Goal: Task Accomplishment & Management: Manage account settings

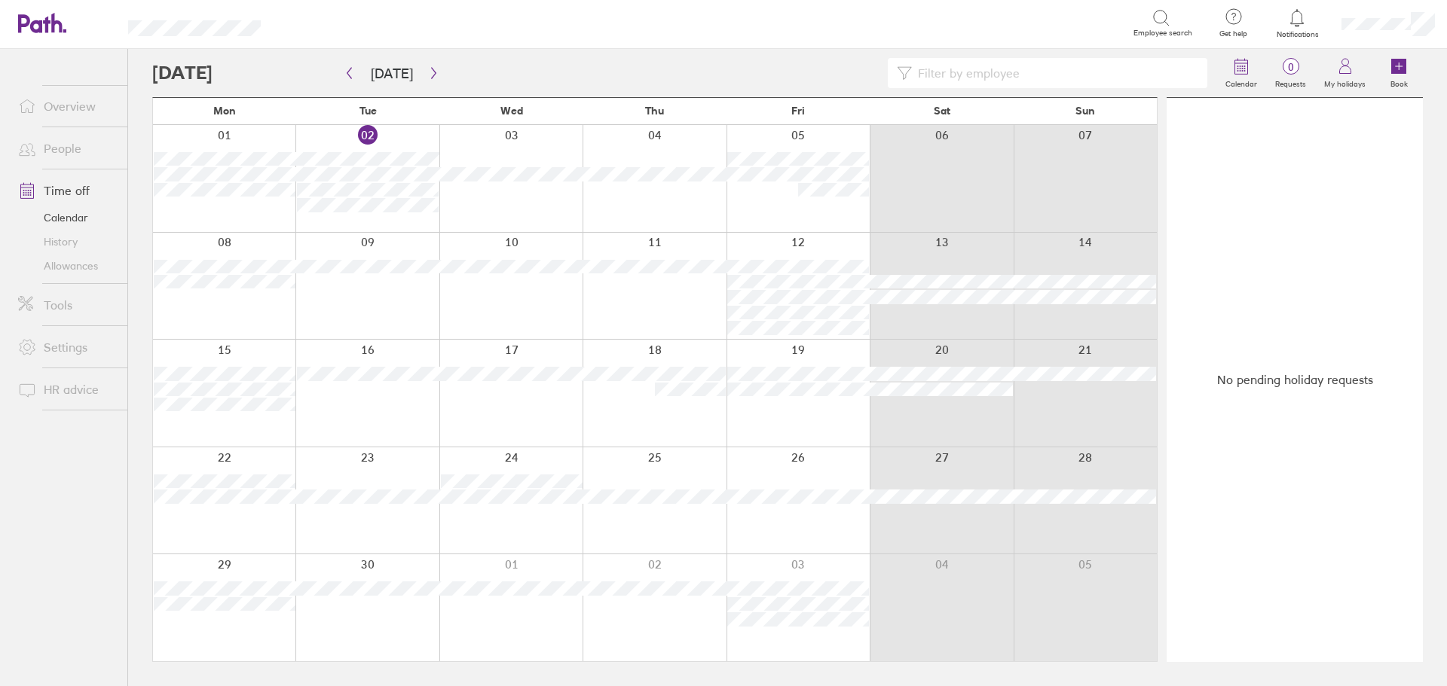
click at [63, 142] on link "People" at bounding box center [66, 148] width 121 height 30
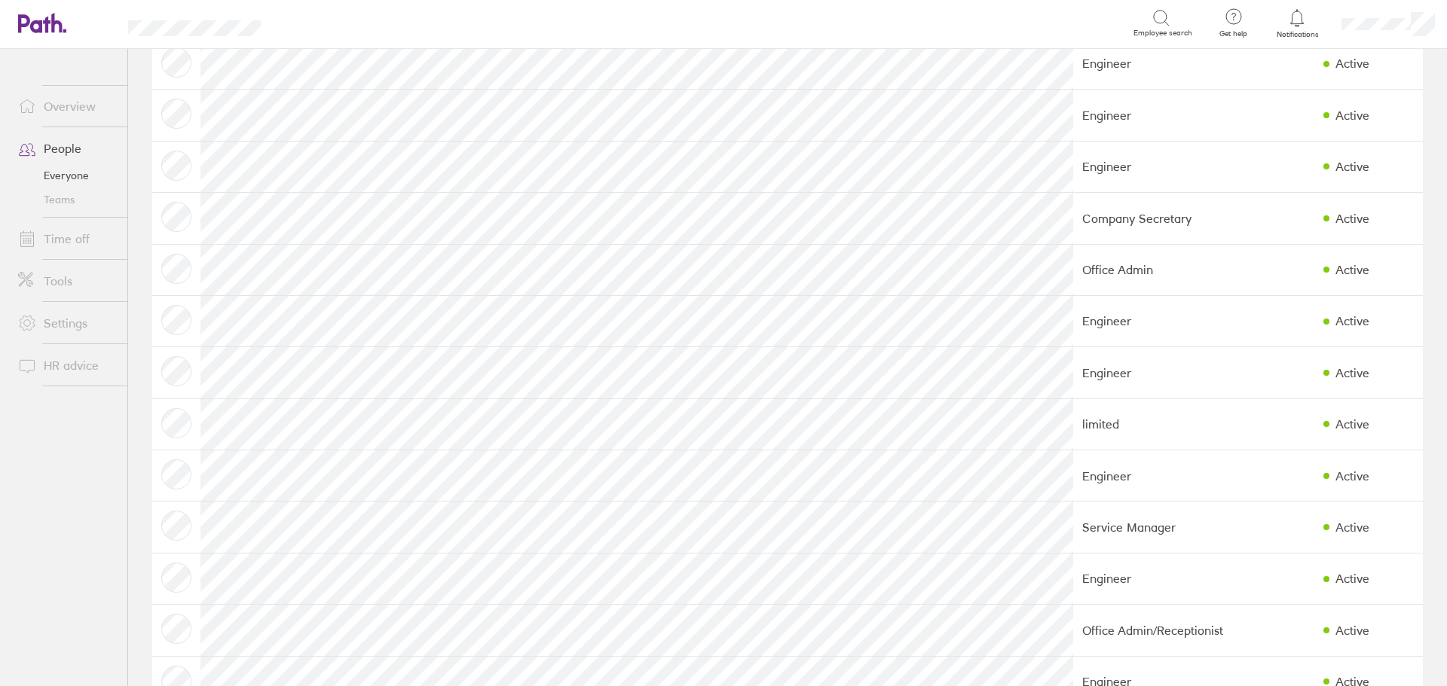
scroll to position [301, 0]
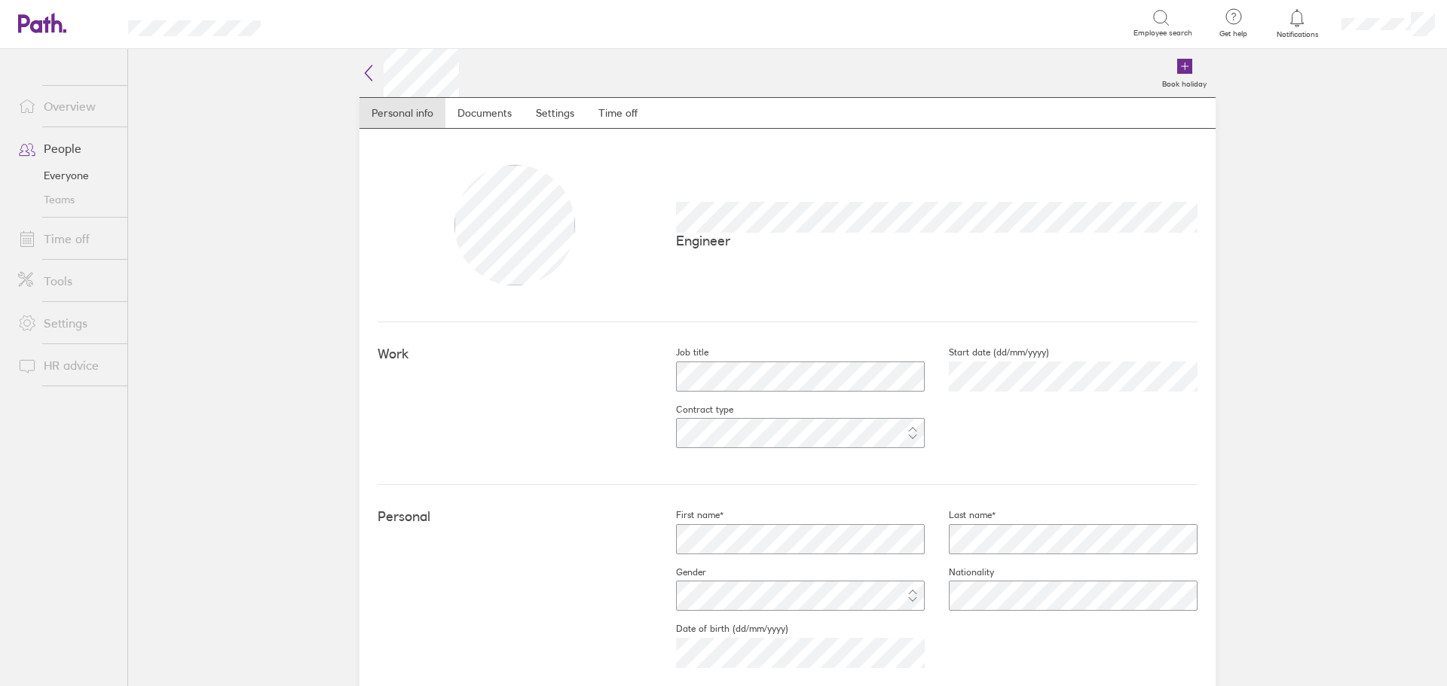
drag, startPoint x: 625, startPoint y: 112, endPoint x: 644, endPoint y: 127, distance: 24.3
click at [625, 113] on link "Time off" at bounding box center [617, 113] width 63 height 30
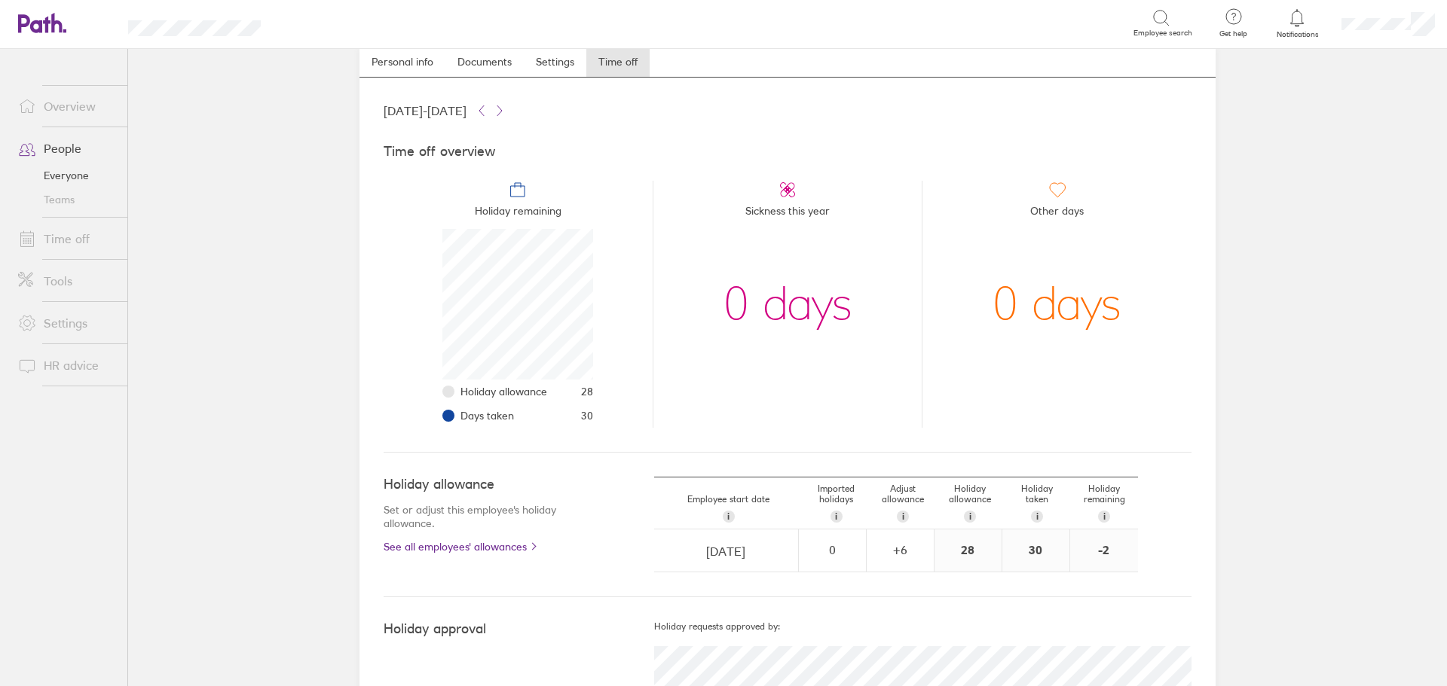
scroll to position [112, 0]
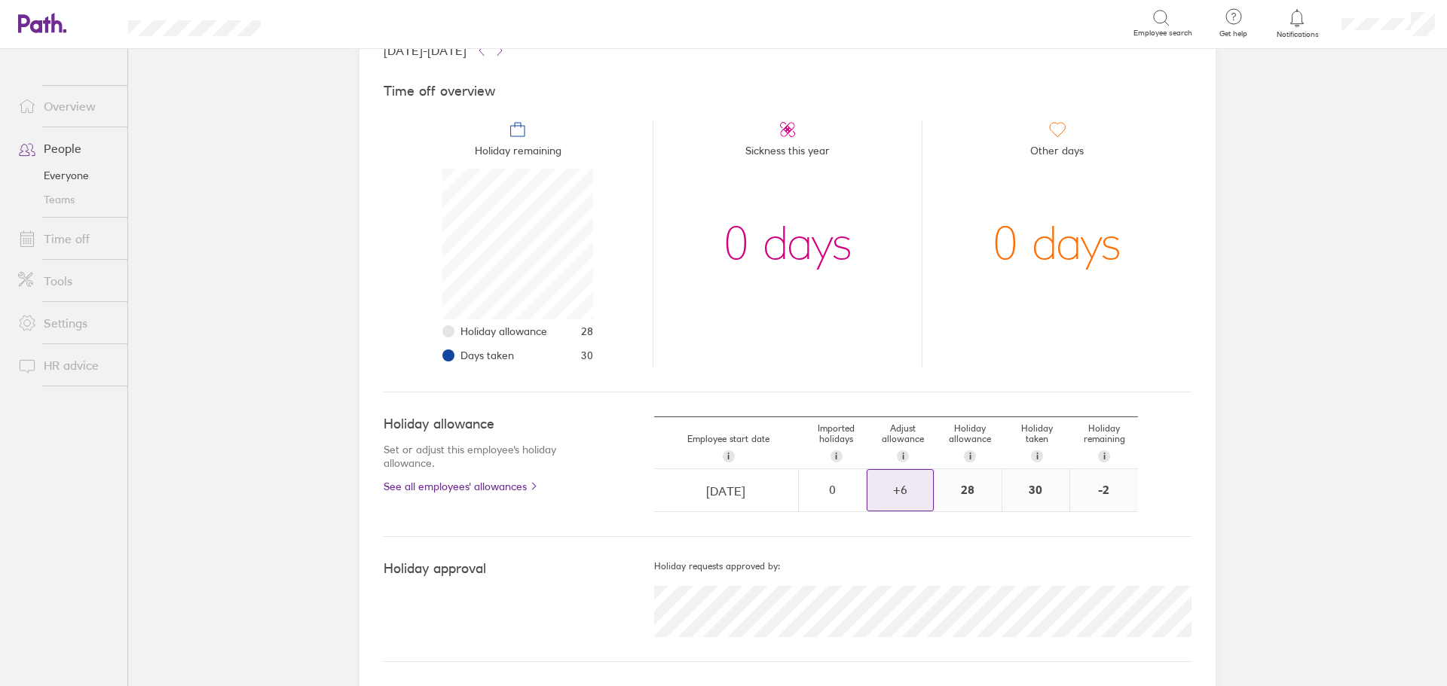
click at [911, 495] on div "+ 6" at bounding box center [900, 490] width 66 height 14
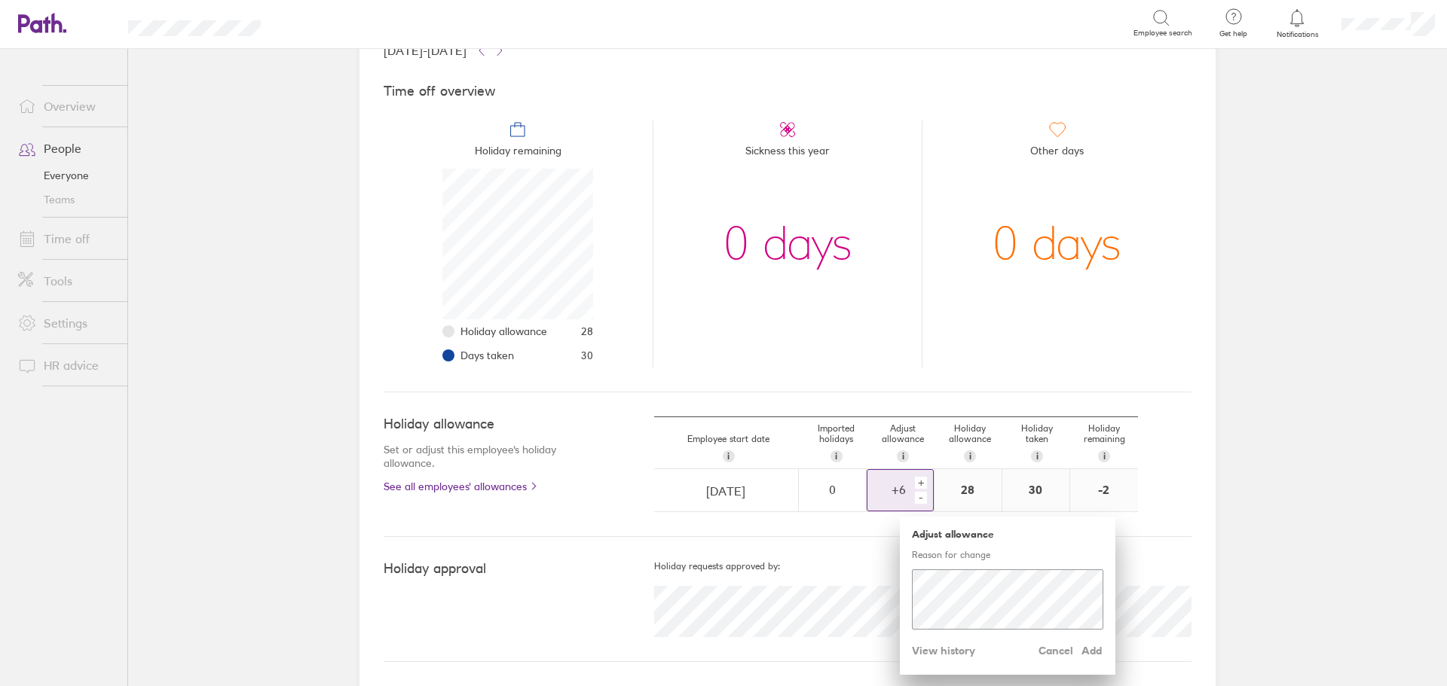
click at [915, 481] on div "+" at bounding box center [921, 483] width 12 height 12
click at [915, 482] on div "+" at bounding box center [921, 483] width 12 height 12
click at [1090, 650] on span "Add" at bounding box center [1091, 651] width 24 height 24
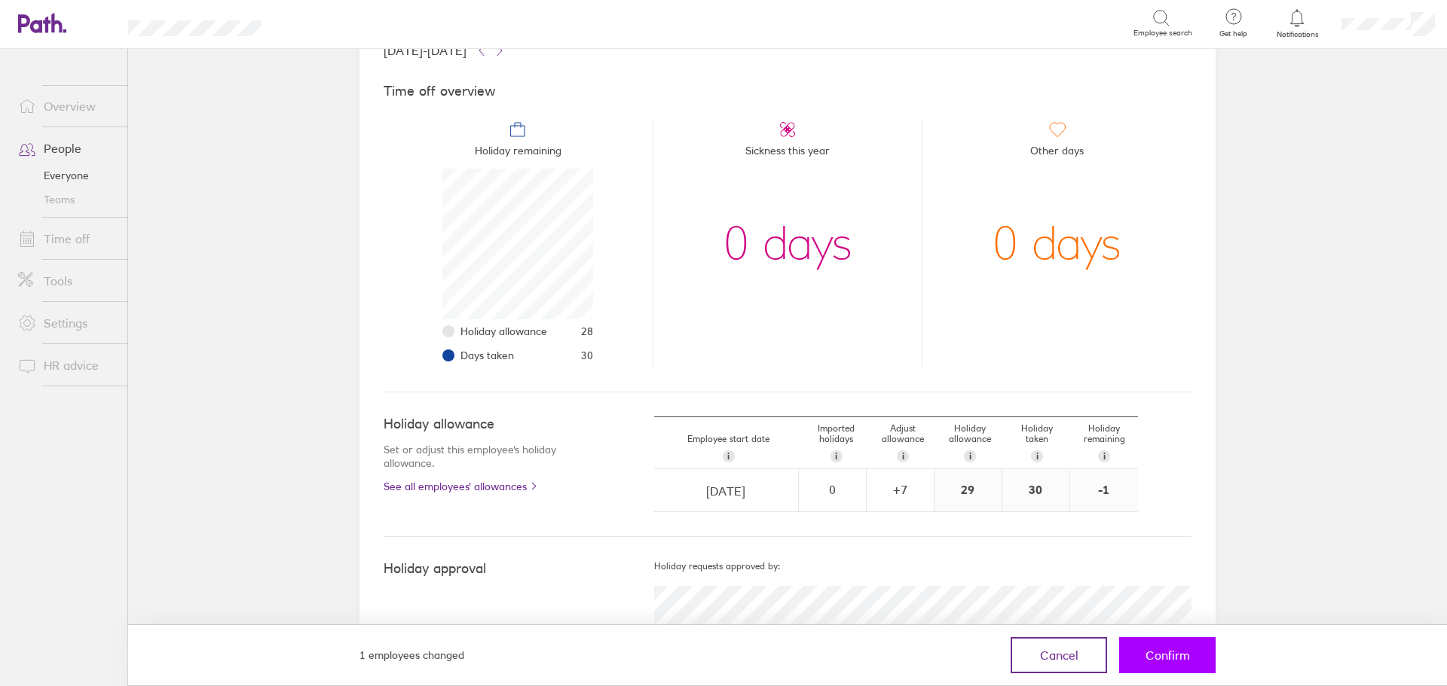
click at [1187, 658] on span "Confirm" at bounding box center [1167, 656] width 44 height 14
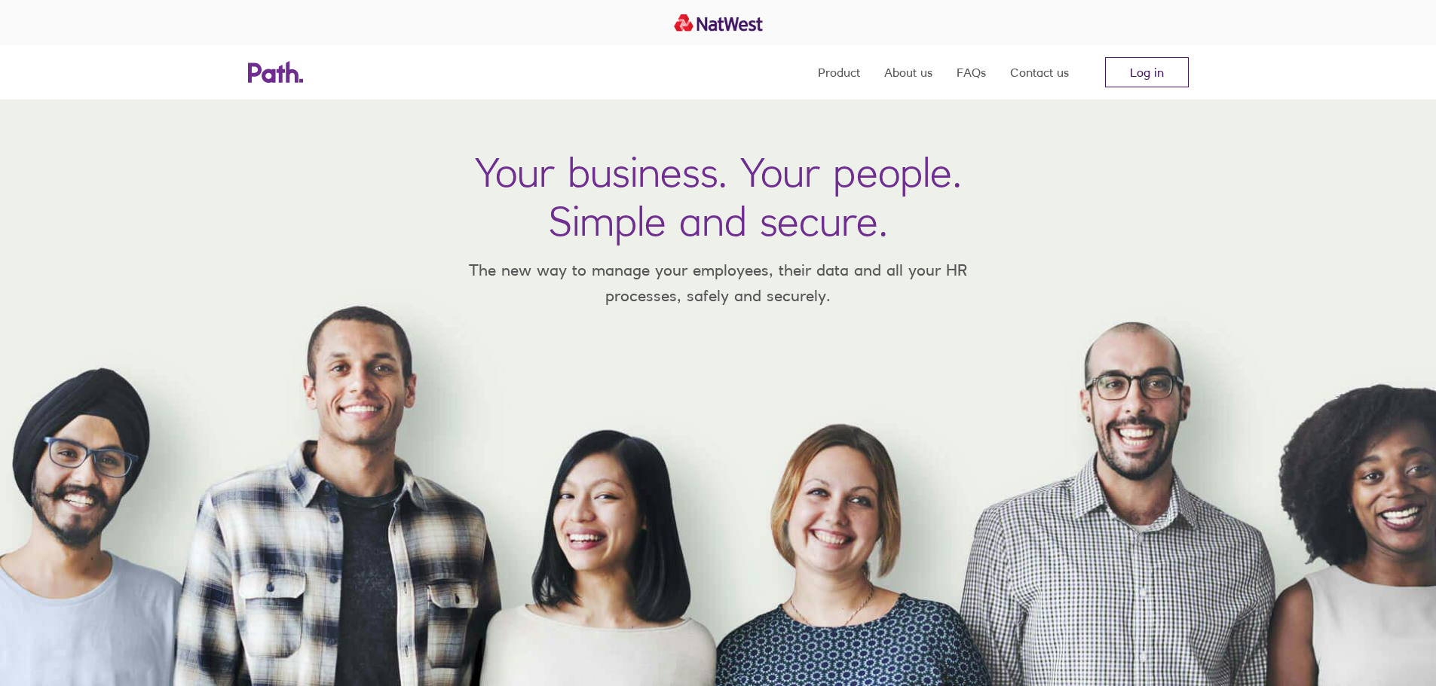
click at [1151, 67] on link "Log in" at bounding box center [1147, 72] width 84 height 30
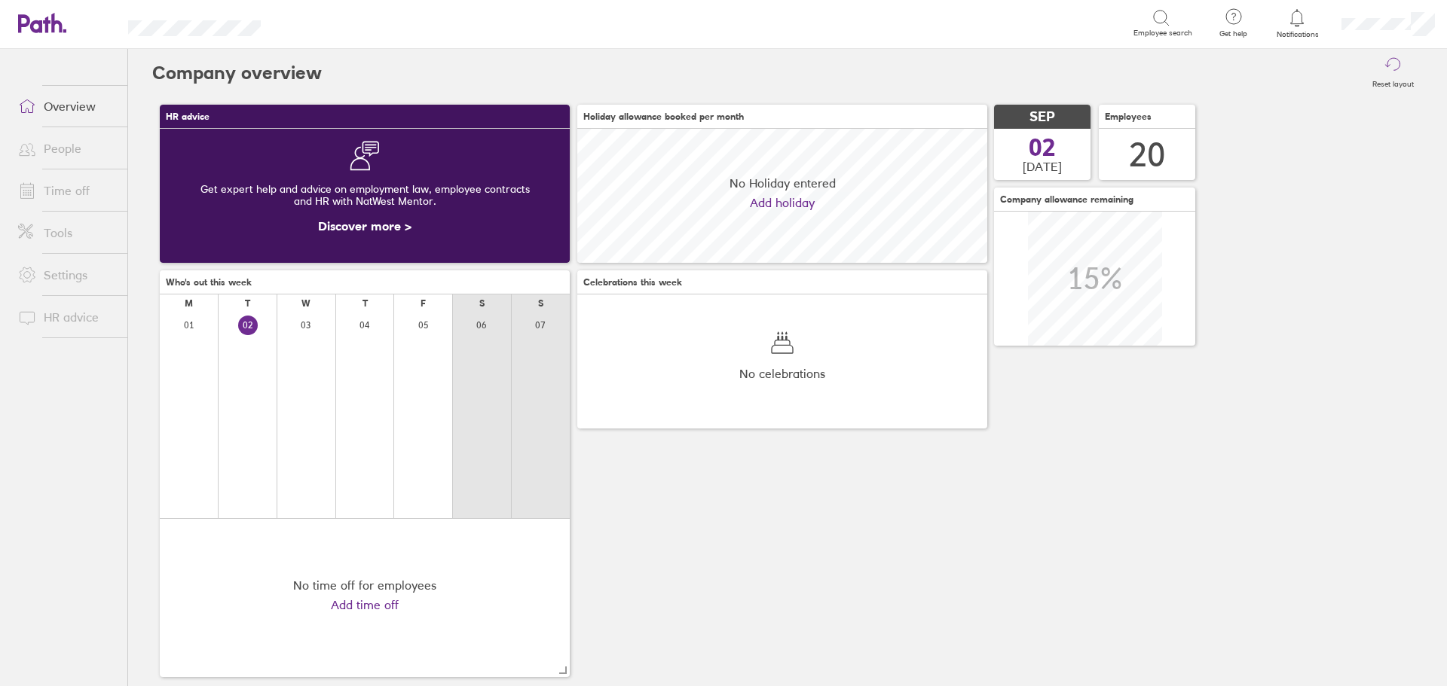
scroll to position [134, 410]
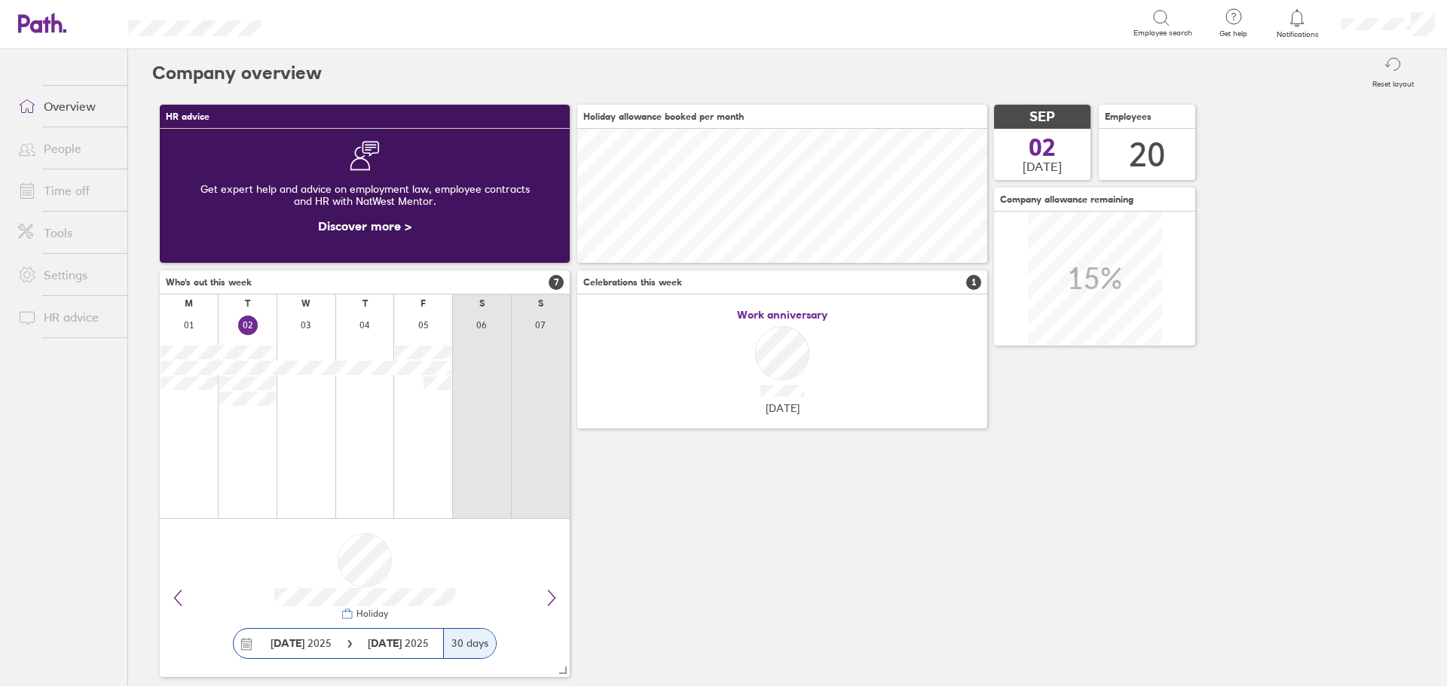
click at [52, 147] on link "People" at bounding box center [66, 148] width 121 height 30
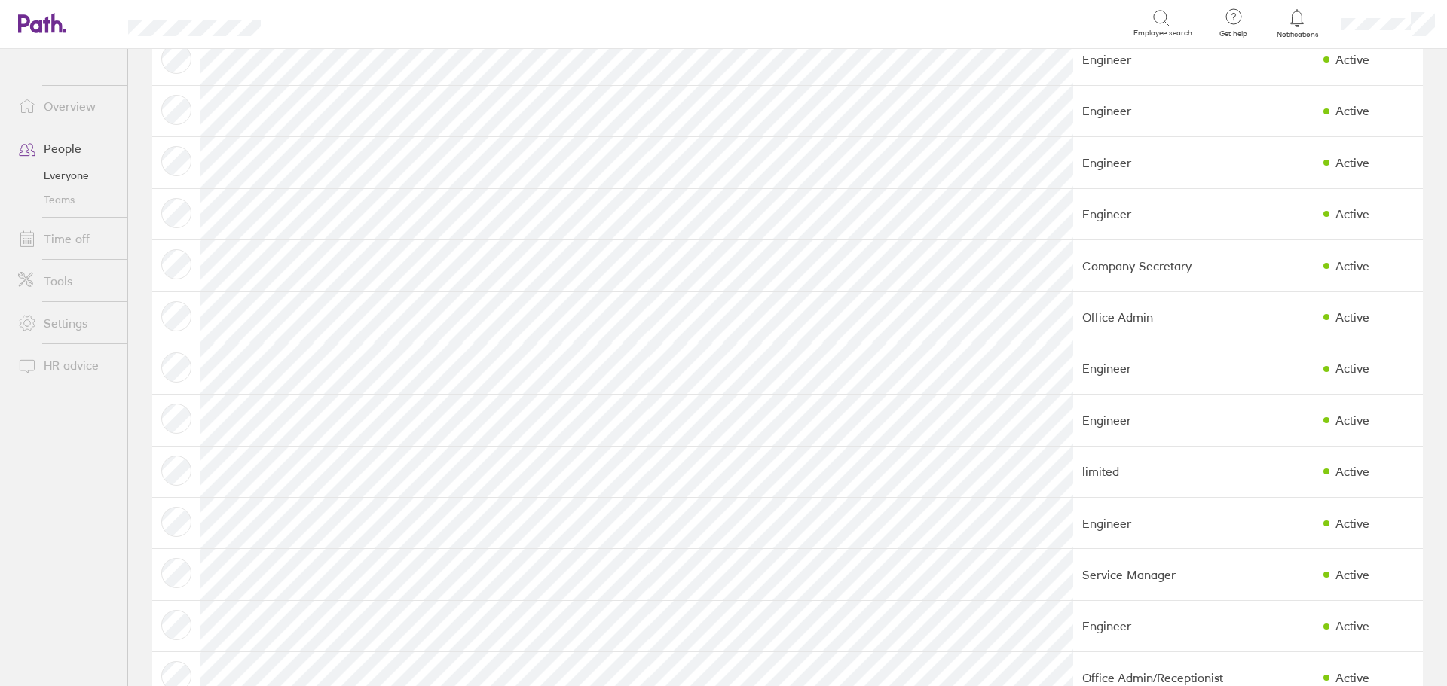
scroll to position [502, 0]
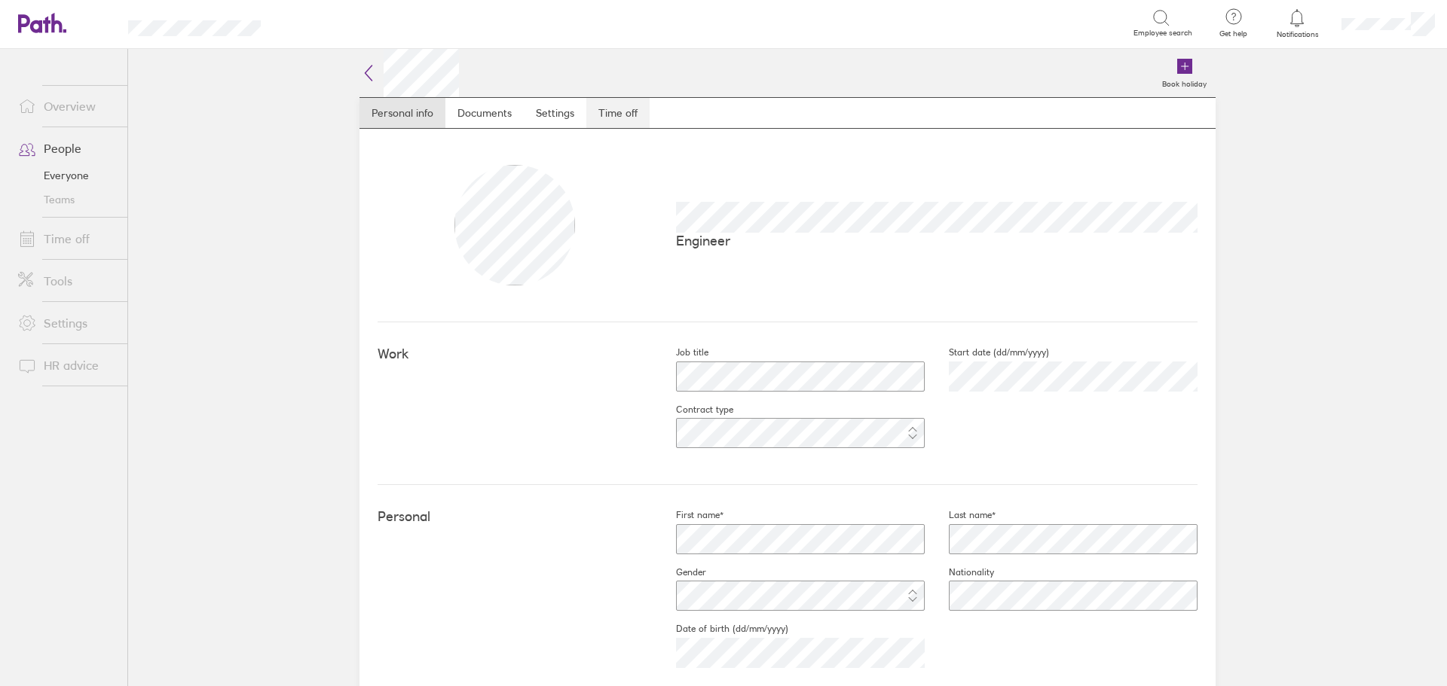
click at [616, 113] on link "Time off" at bounding box center [617, 113] width 63 height 30
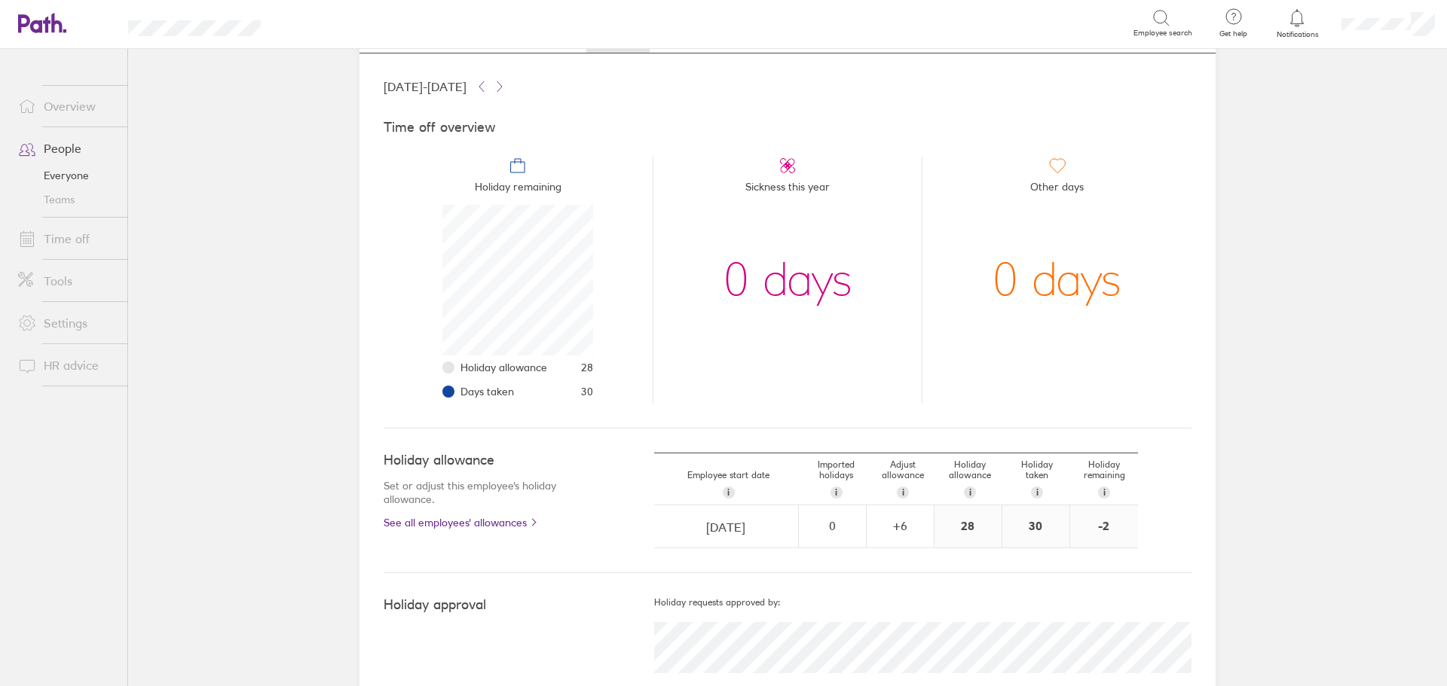
scroll to position [112, 0]
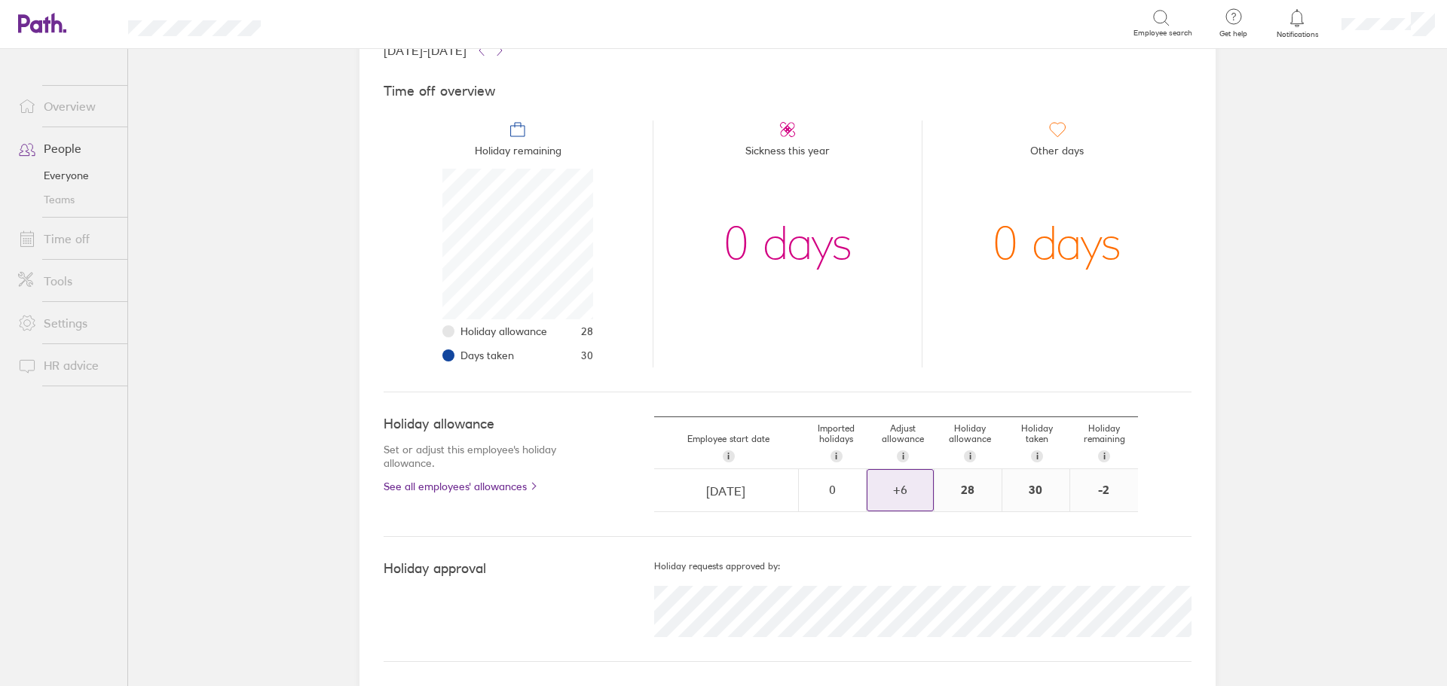
click at [907, 485] on div "+ 6" at bounding box center [900, 490] width 66 height 14
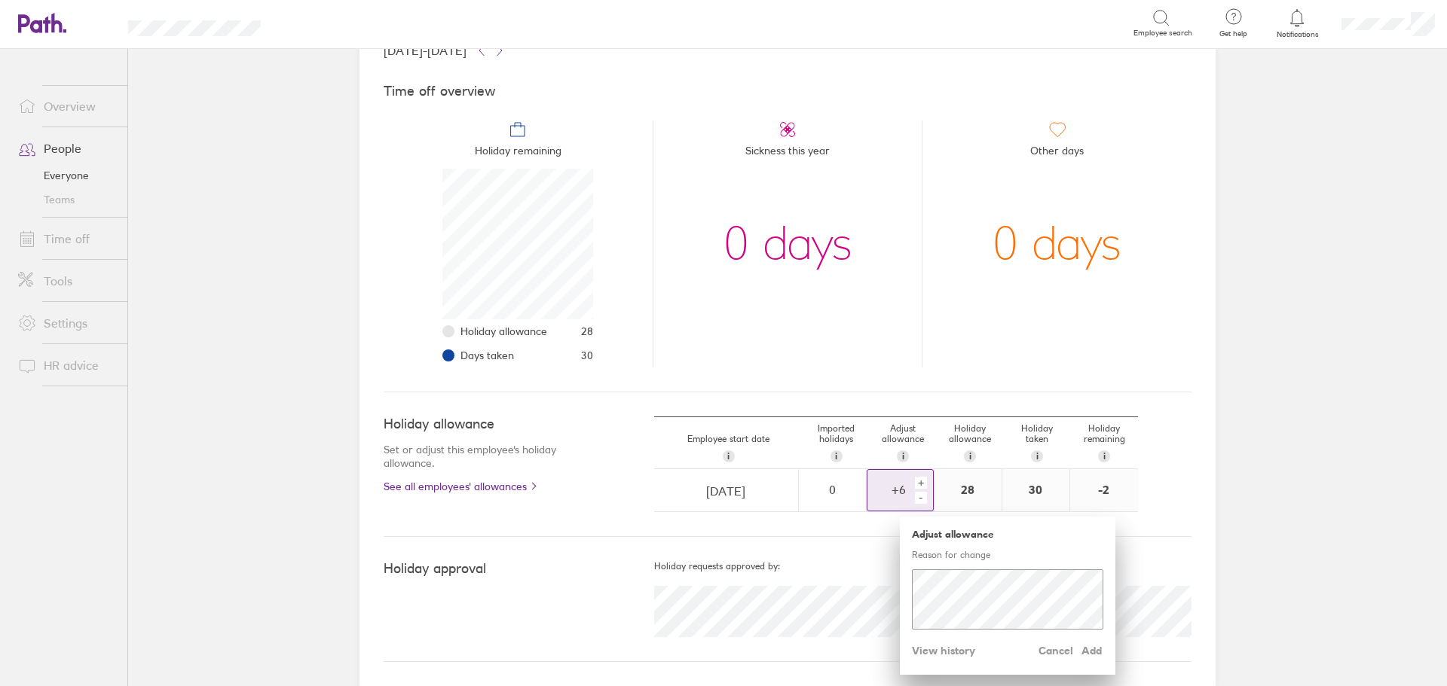
click at [915, 482] on div "+" at bounding box center [921, 483] width 12 height 12
click at [1087, 648] on span "Add" at bounding box center [1091, 651] width 24 height 24
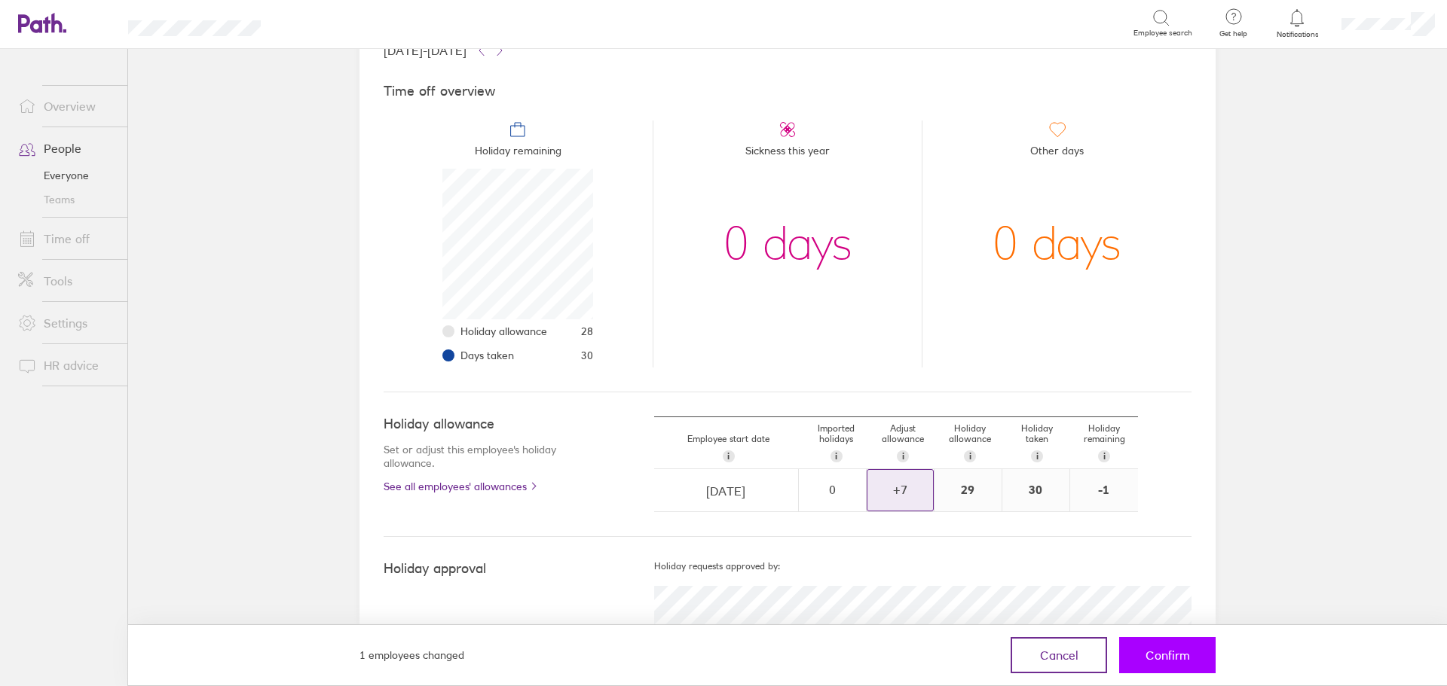
click at [1173, 656] on span "Confirm" at bounding box center [1167, 656] width 44 height 14
click at [1177, 650] on span "Confirm" at bounding box center [1167, 656] width 44 height 14
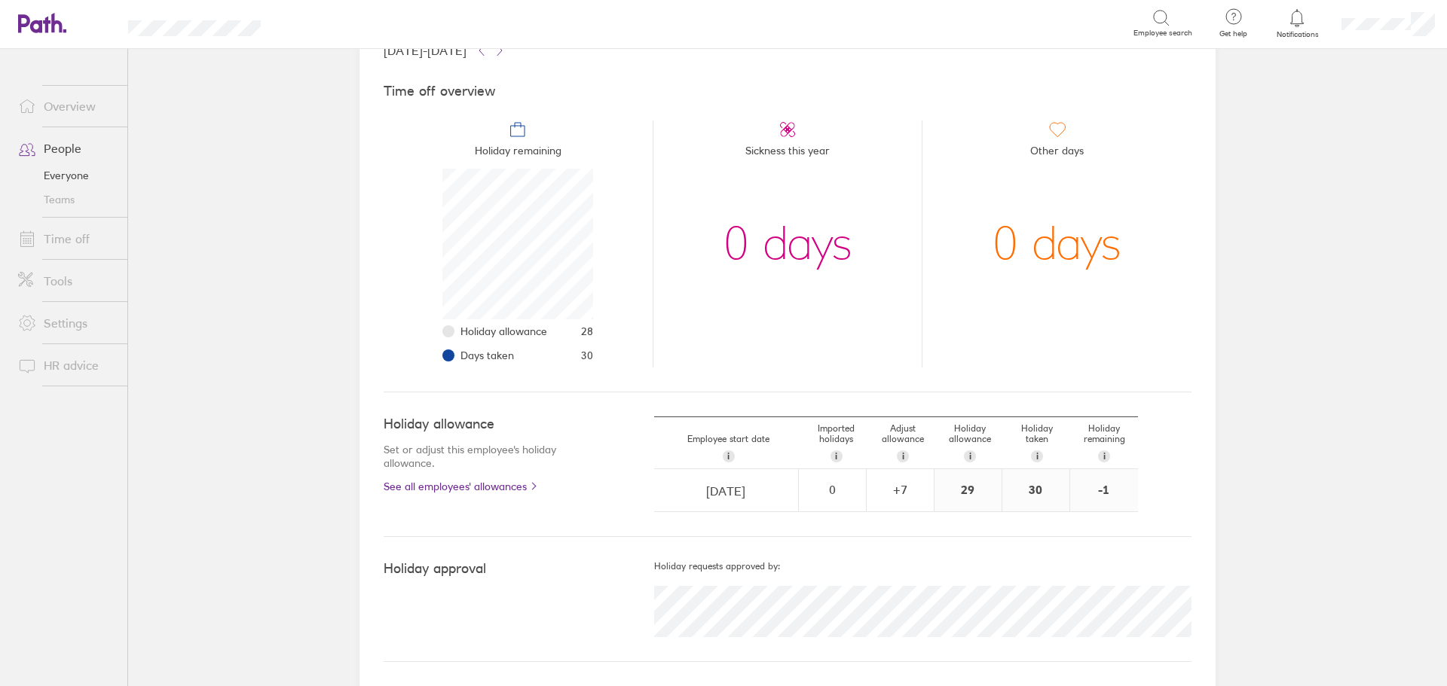
scroll to position [151, 151]
